Goal: Entertainment & Leisure: Browse casually

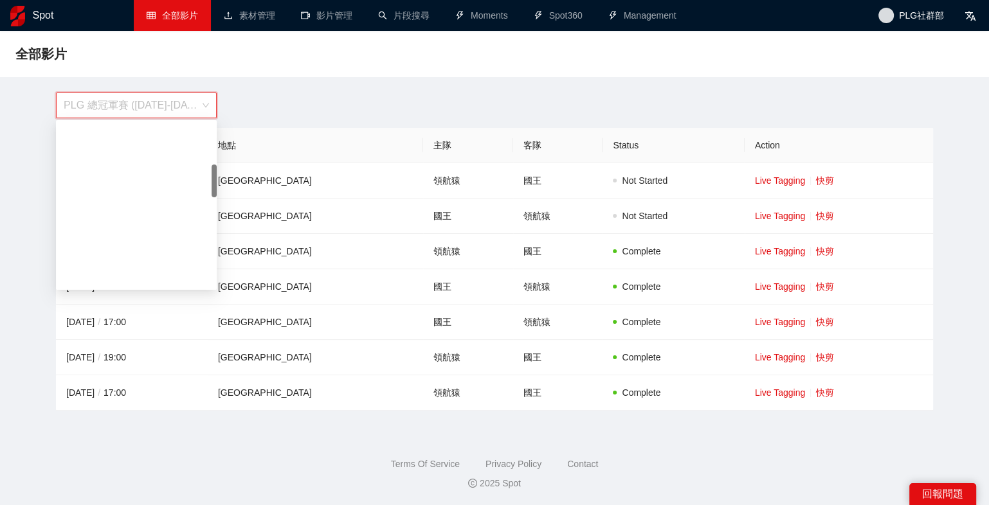
scroll to position [208, 0]
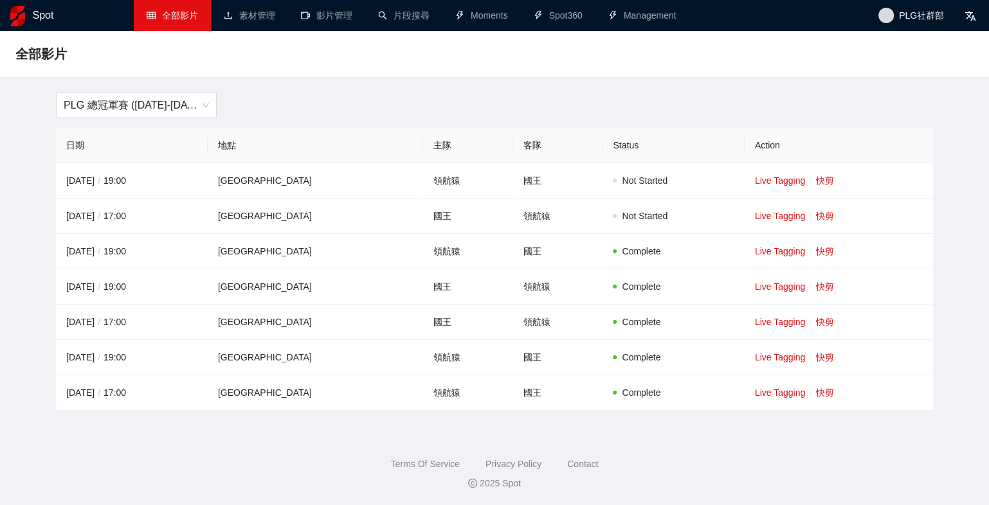
click at [159, 101] on span "PLG 總冠軍賽 ([DATE]-[DATE])" at bounding box center [136, 105] width 145 height 24
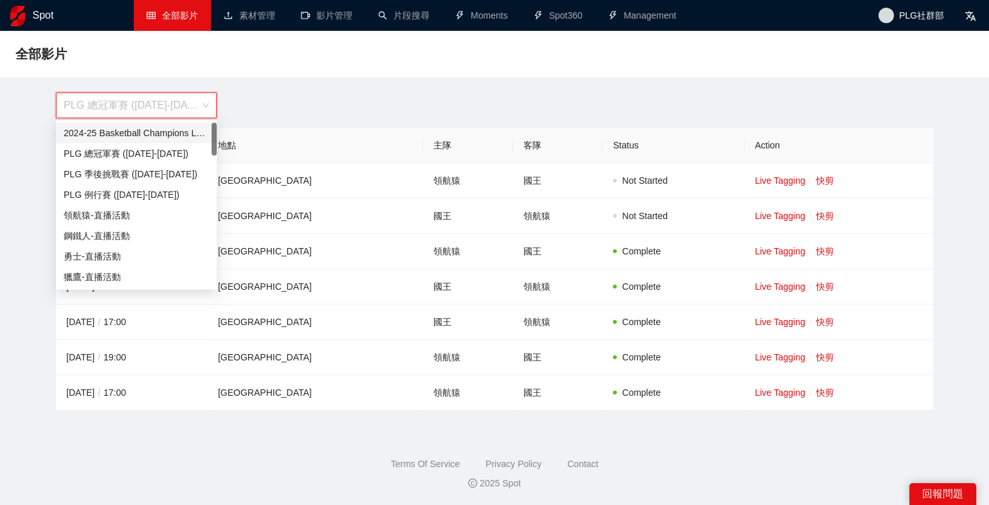
click at [253, 100] on div "PLG 總冠軍賽 ([DATE]-[DATE])" at bounding box center [494, 106] width 893 height 26
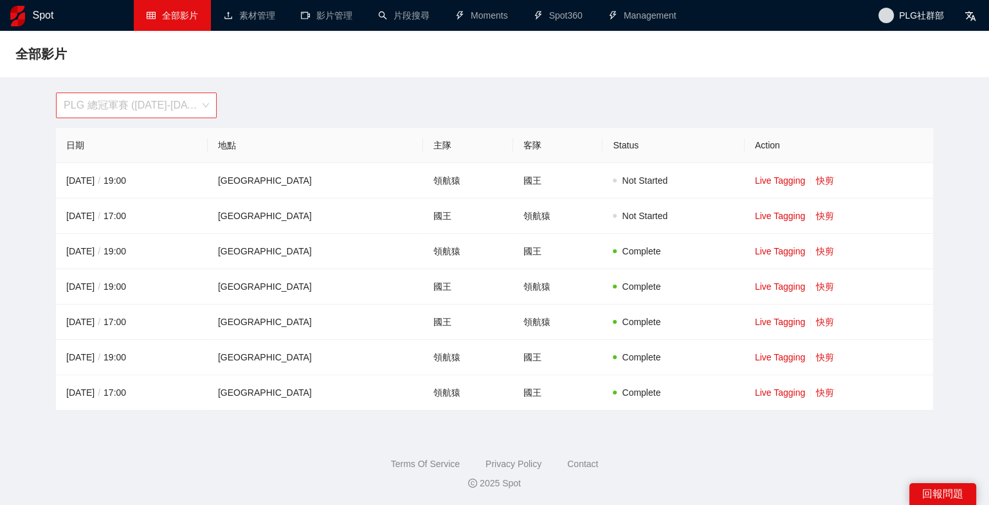
scroll to position [165, 0]
click at [127, 93] on span "PLG 總冠軍賽 ([DATE]-[DATE])" at bounding box center [136, 105] width 145 height 24
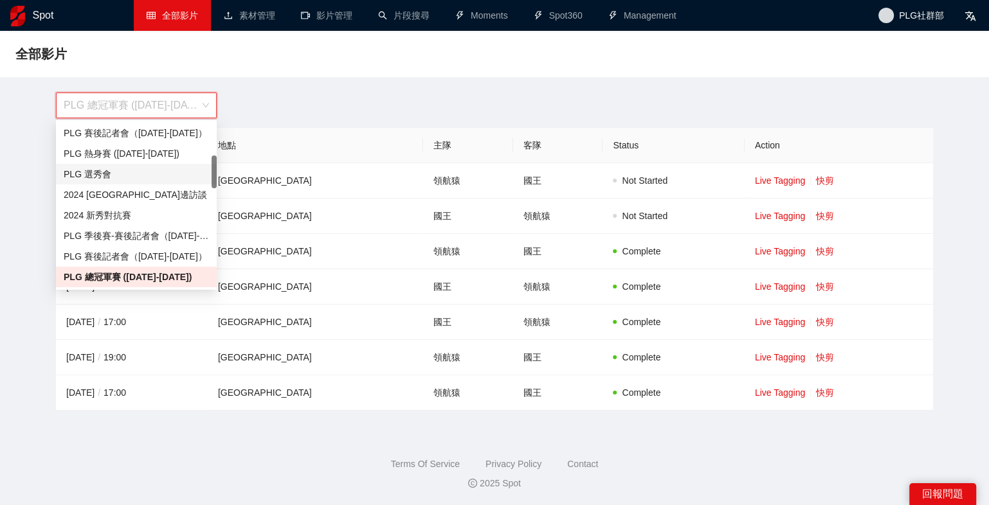
click at [118, 179] on div "PLG 選秀會" at bounding box center [136, 174] width 145 height 14
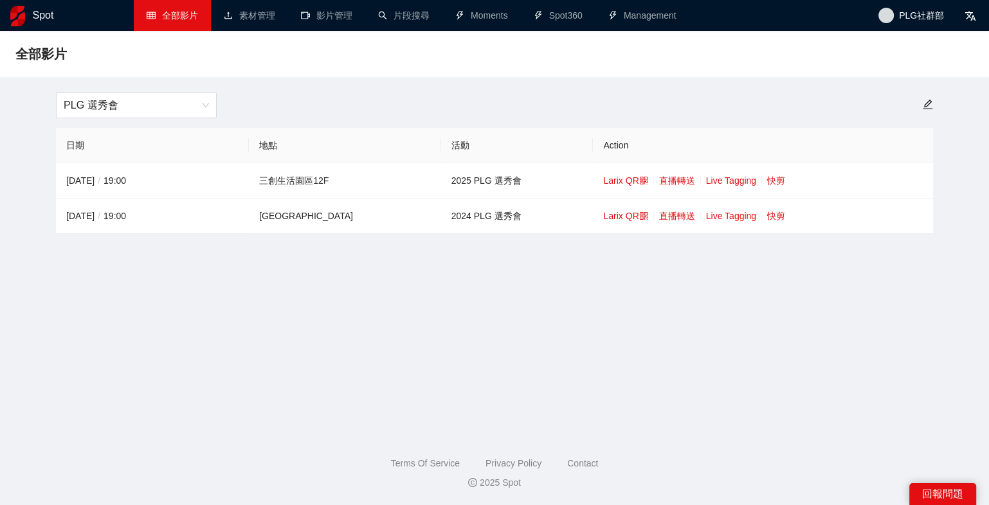
click at [322, 99] on div "PLG 選秀會" at bounding box center [494, 106] width 893 height 26
click at [139, 105] on span "PLG 選秀會" at bounding box center [136, 105] width 145 height 24
click at [258, 105] on div "PLG 選秀會" at bounding box center [494, 106] width 893 height 26
